Goal: Transaction & Acquisition: Obtain resource

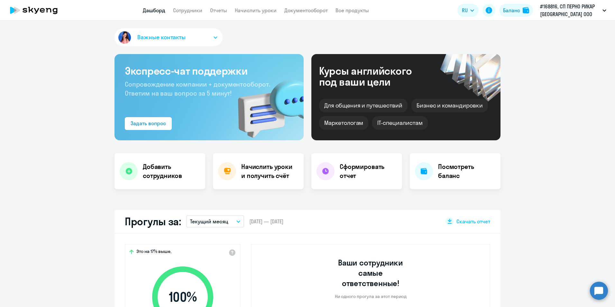
select select "30"
click at [277, 176] on h4 "Начислить уроки и получить счёт" at bounding box center [269, 171] width 56 height 18
click at [262, 11] on link "Начислить уроки" at bounding box center [256, 10] width 42 height 6
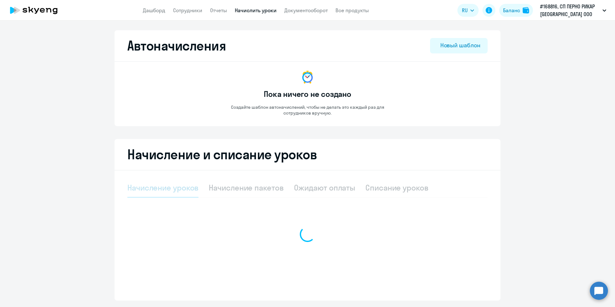
select select "10"
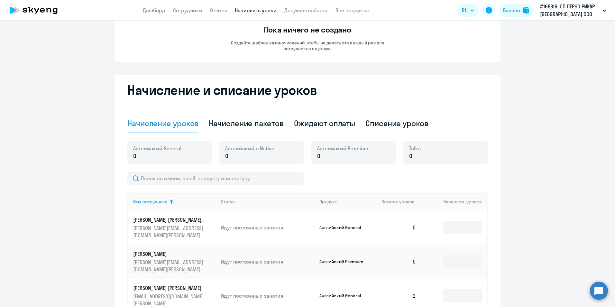
scroll to position [193, 0]
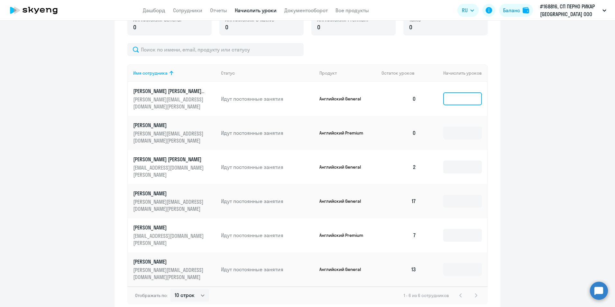
click at [459, 99] on input at bounding box center [462, 98] width 39 height 13
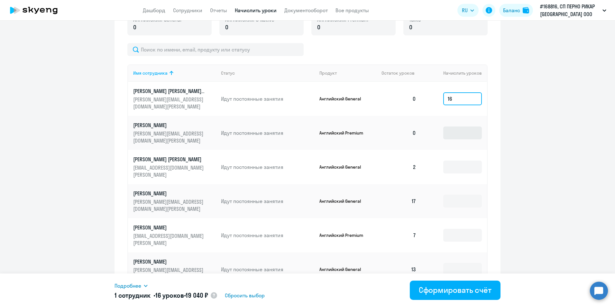
type input "16"
click at [458, 132] on input at bounding box center [462, 132] width 39 height 13
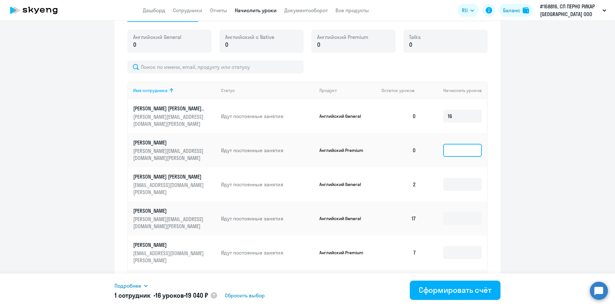
scroll to position [96, 0]
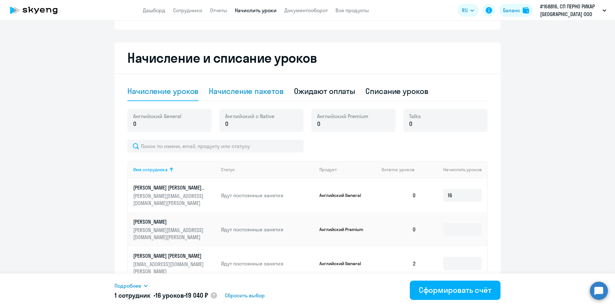
click at [259, 94] on div "Начисление пакетов" at bounding box center [246, 91] width 75 height 10
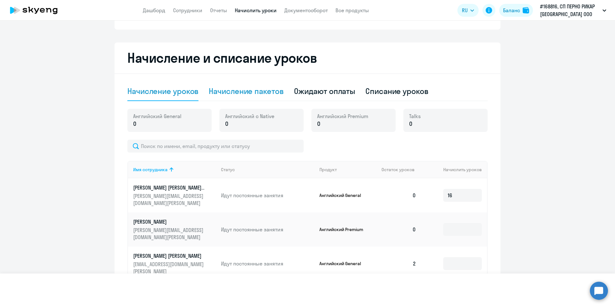
select select "10"
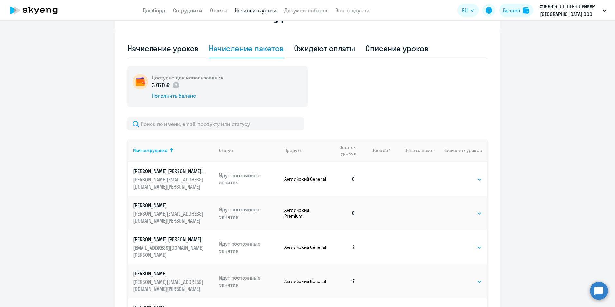
scroll to position [225, 0]
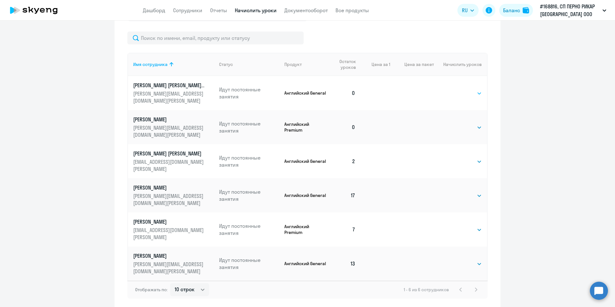
click at [477, 93] on select "Выбрать 4 8 16 32 64 96 128" at bounding box center [468, 93] width 26 height 8
select select "16"
click at [455, 89] on select "Выбрать 4 8 16 32 64 96 128" at bounding box center [468, 93] width 26 height 8
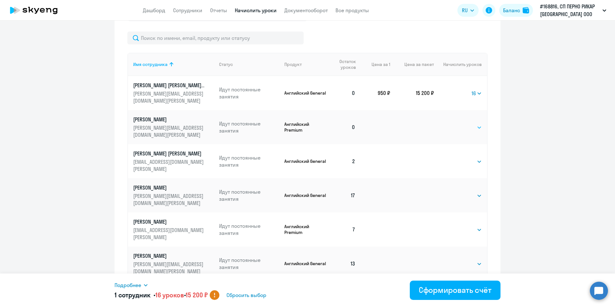
click at [477, 128] on select "Выбрать 4 8 16 32 64 96 128" at bounding box center [468, 128] width 26 height 8
select select "16"
click at [455, 124] on select "Выбрать 4 8 16 32 64 96 128" at bounding box center [468, 128] width 26 height 8
click at [473, 163] on select "Выбрать 4 8 16 32 64 96 128" at bounding box center [468, 162] width 26 height 8
select select "16"
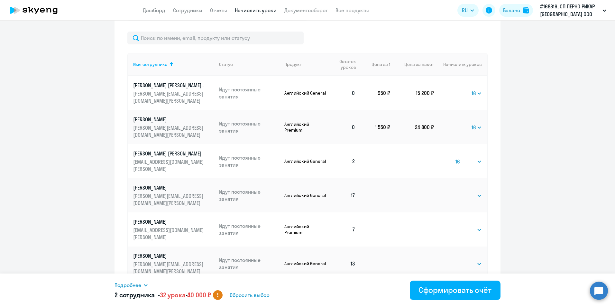
click at [455, 158] on select "Выбрать 4 8 16 32 64 96 128" at bounding box center [468, 162] width 26 height 8
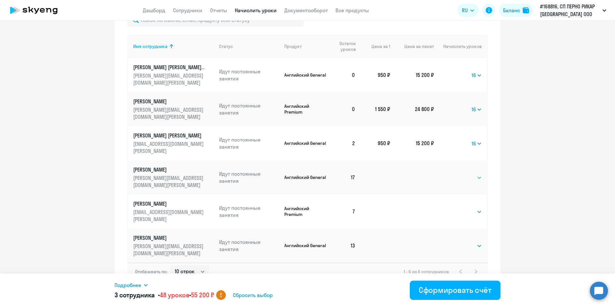
scroll to position [253, 0]
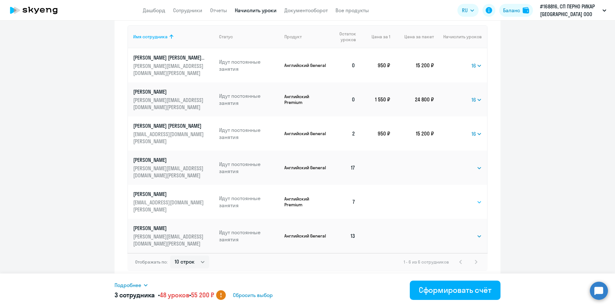
click at [478, 202] on select "Выбрать 4 8 16 32 64 96 128" at bounding box center [468, 202] width 26 height 8
click at [455, 198] on select "Выбрать 4 8 16 32 64 96 128" at bounding box center [468, 202] width 26 height 8
click at [476, 203] on select "Выбрать 4 8 16 32 64 96 128" at bounding box center [477, 202] width 8 height 8
select select "16"
click at [473, 198] on select "Выбрать 4 8 16 32 64 96 128" at bounding box center [477, 202] width 8 height 8
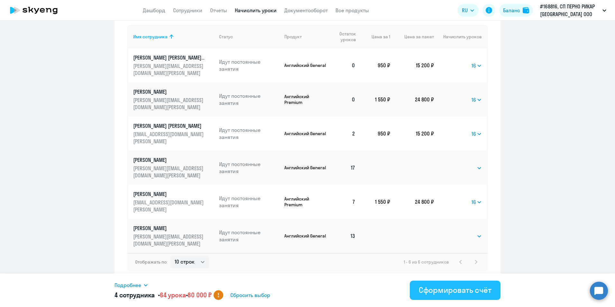
click at [465, 291] on div "Сформировать счёт" at bounding box center [455, 290] width 73 height 10
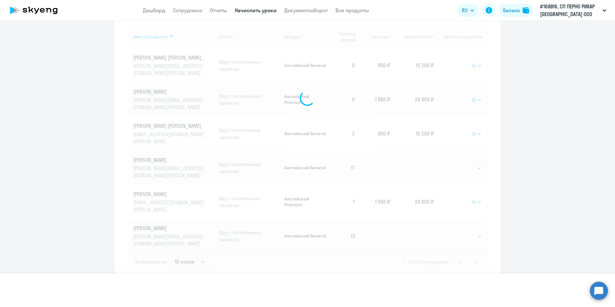
select select
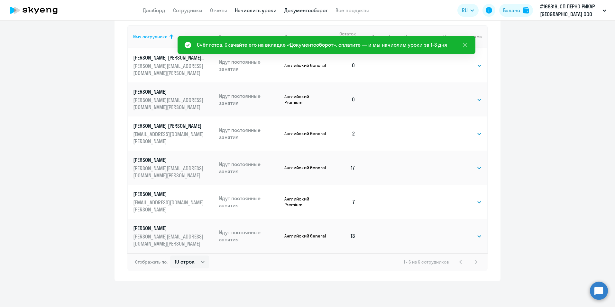
click at [312, 10] on link "Документооборот" at bounding box center [305, 10] width 43 height 6
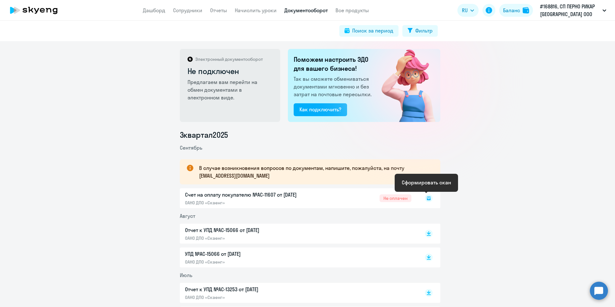
click at [427, 198] on icon at bounding box center [428, 198] width 2 height 0
click at [289, 194] on div "Счет на оплату покупателю №AC-11607 от [DATE] ОАНО ДПО «Скаенг» Не оплачен" at bounding box center [310, 198] width 261 height 20
click at [234, 196] on div "Счет на оплату покупателю №AC-11607 от [DATE] ОАНО ДПО «Скаенг» Не оплачен" at bounding box center [310, 198] width 261 height 20
drag, startPoint x: 234, startPoint y: 196, endPoint x: 247, endPoint y: 199, distance: 13.9
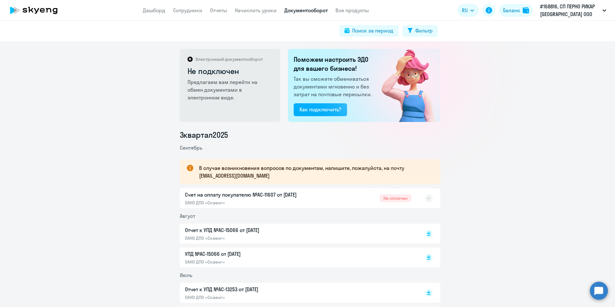
click at [241, 200] on div "Счет на оплату покупателю №AC-11607 от [DATE] ОАНО ДПО «Скаенг» Не оплачен" at bounding box center [310, 198] width 261 height 20
click at [425, 198] on rect at bounding box center [429, 198] width 8 height 8
click at [427, 198] on rect at bounding box center [429, 198] width 8 height 8
